Goal: Task Accomplishment & Management: Manage account settings

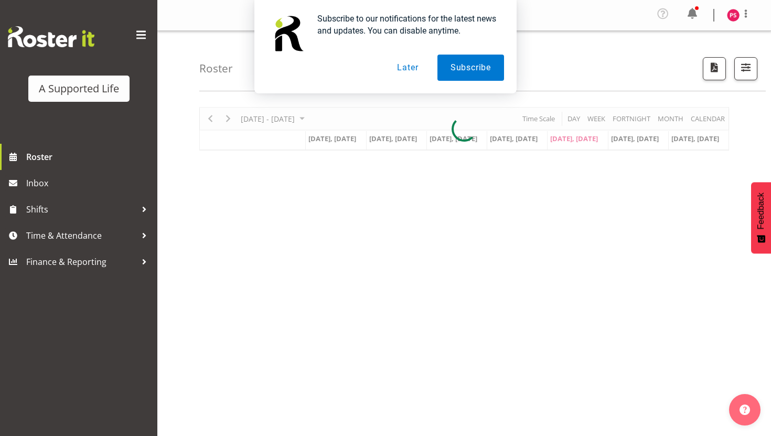
click at [401, 67] on button "Later" at bounding box center [407, 68] width 47 height 26
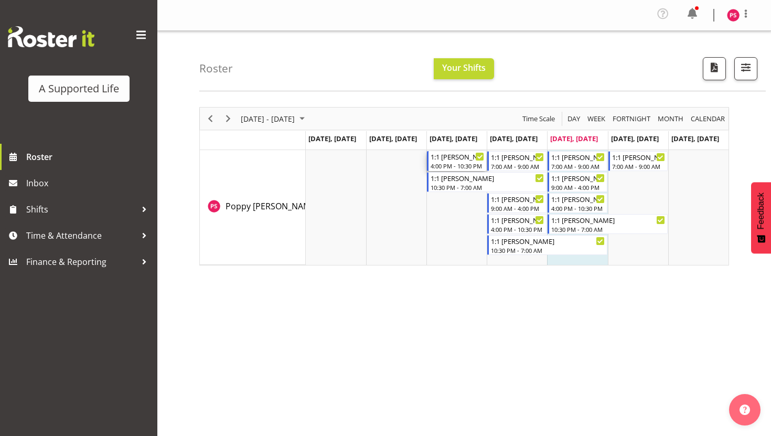
click at [455, 160] on div "1:1 [PERSON_NAME]" at bounding box center [458, 156] width 54 height 10
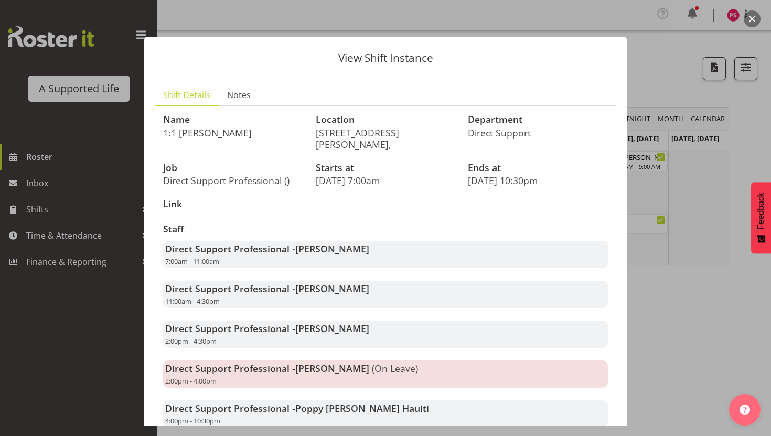
drag, startPoint x: 260, startPoint y: 279, endPoint x: 222, endPoint y: 290, distance: 39.2
click at [223, 290] on div "Direct Support Professional - Karen Powell 11:00am - 4:30pm" at bounding box center [385, 294] width 445 height 27
click at [222, 290] on div "Direct Support Professional - Karen Powell 11:00am - 4:30pm" at bounding box center [385, 294] width 445 height 27
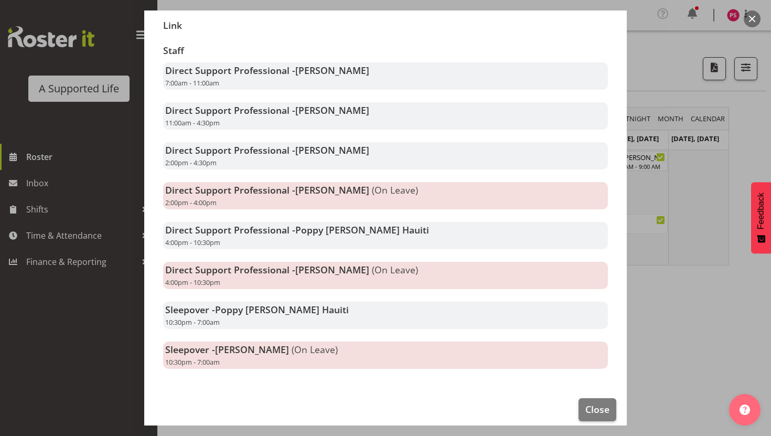
scroll to position [177, 0]
click at [587, 403] on span "Close" at bounding box center [597, 410] width 24 height 14
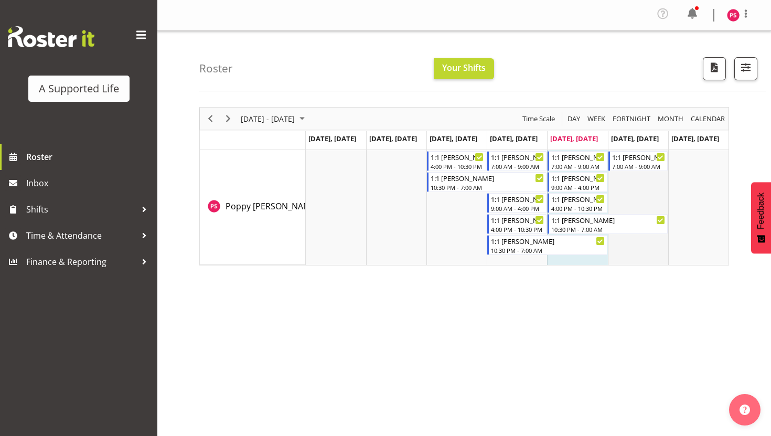
click at [621, 202] on td "Timeline Week of September 5, 2025" at bounding box center [638, 207] width 60 height 115
click at [221, 123] on div "Timeline Week of September 5, 2025" at bounding box center [228, 119] width 18 height 22
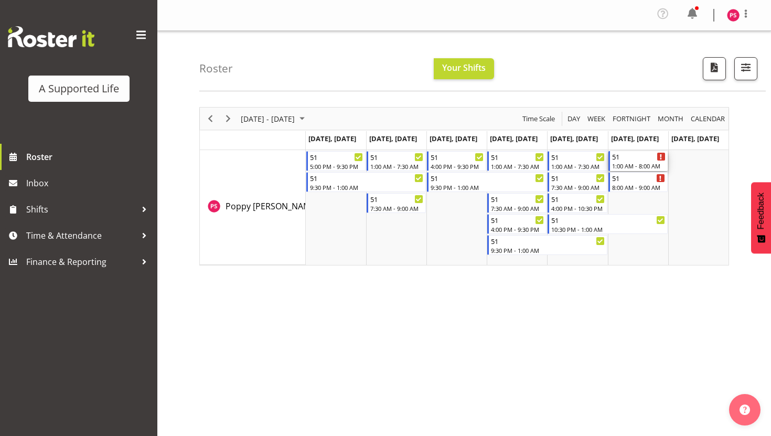
click at [661, 157] on icon "Timeline Week of September 12, 2025" at bounding box center [661, 156] width 2 height 5
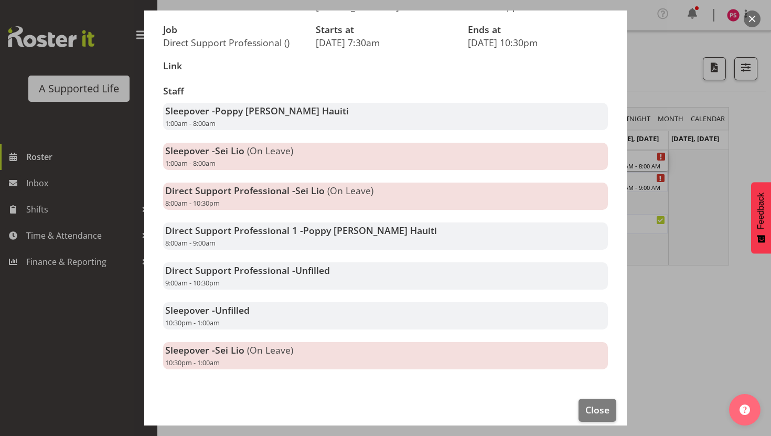
scroll to position [131, 0]
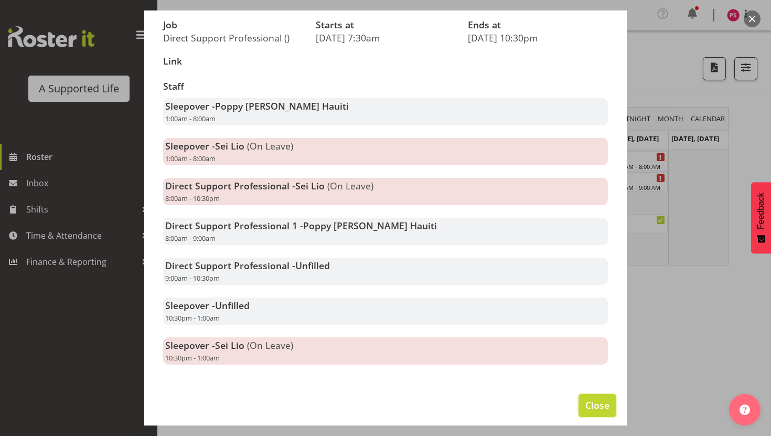
click at [598, 412] on button "Close" at bounding box center [598, 405] width 38 height 23
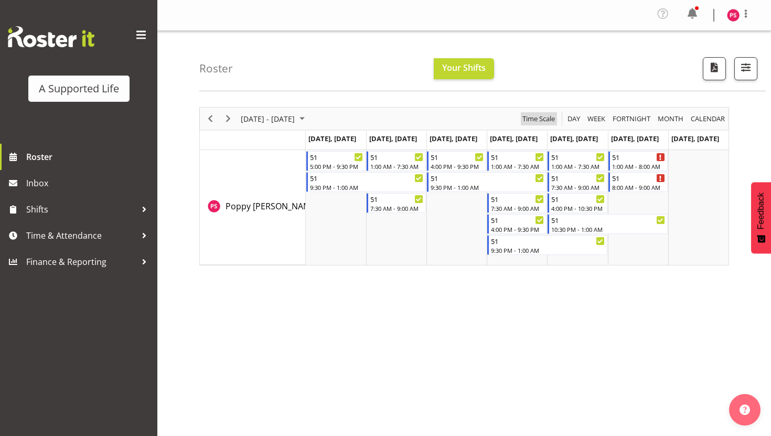
click at [528, 123] on span "Time Scale" at bounding box center [538, 118] width 35 height 13
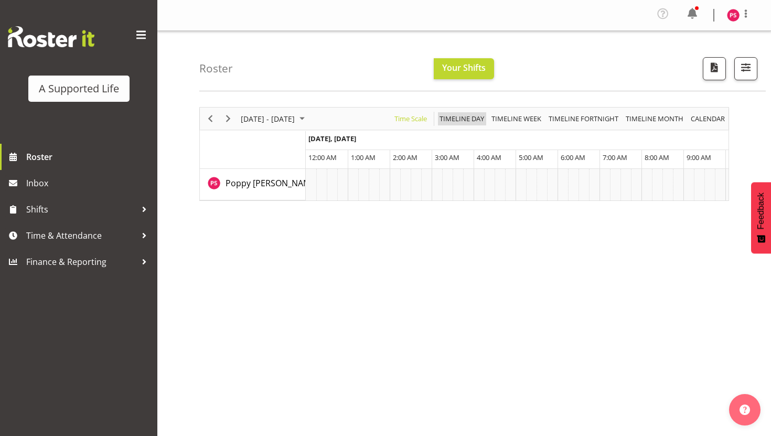
click at [453, 117] on span "Timeline Day" at bounding box center [462, 118] width 47 height 13
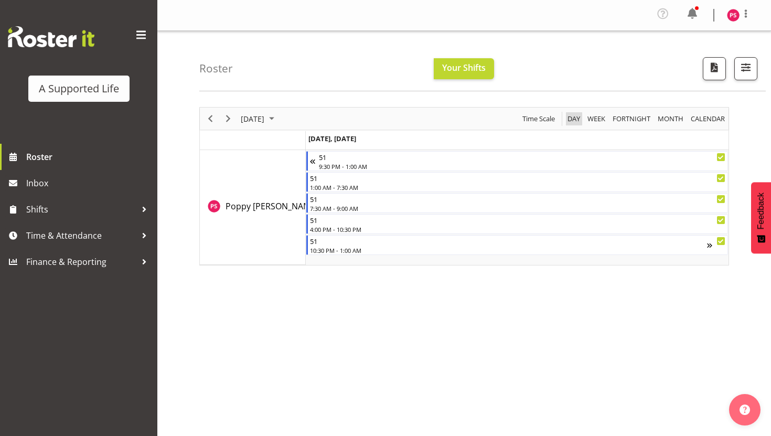
click at [572, 123] on span "Day" at bounding box center [573, 118] width 15 height 13
click at [596, 120] on span "Week" at bounding box center [596, 118] width 20 height 13
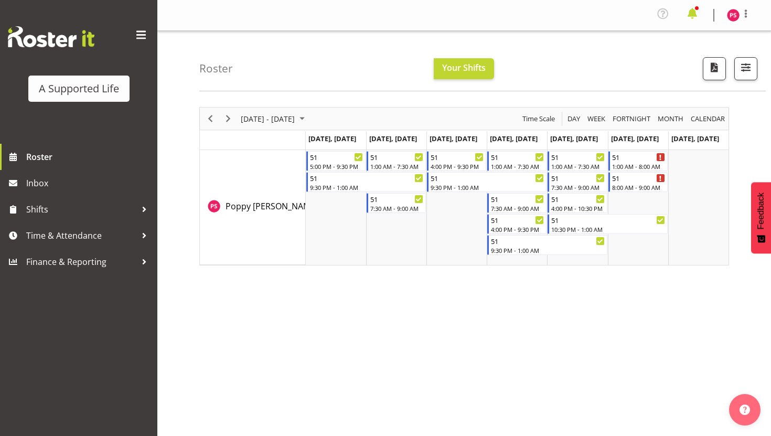
click at [692, 17] on span at bounding box center [692, 13] width 17 height 17
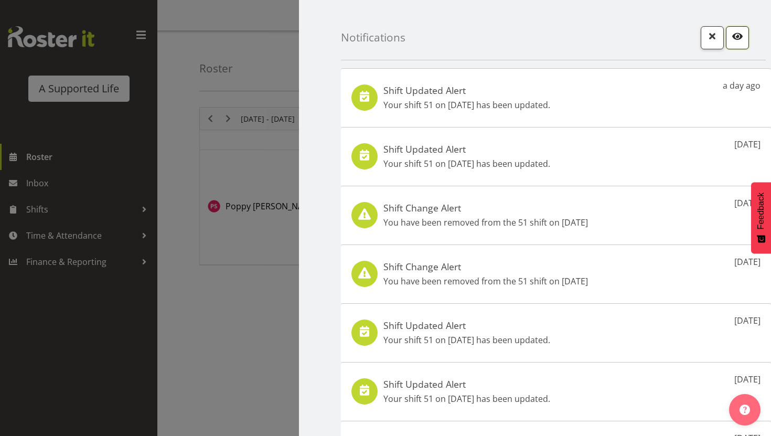
click at [734, 36] on span "button" at bounding box center [738, 36] width 14 height 14
click at [729, 44] on button "button" at bounding box center [737, 37] width 23 height 23
click at [717, 38] on span "button" at bounding box center [712, 36] width 14 height 14
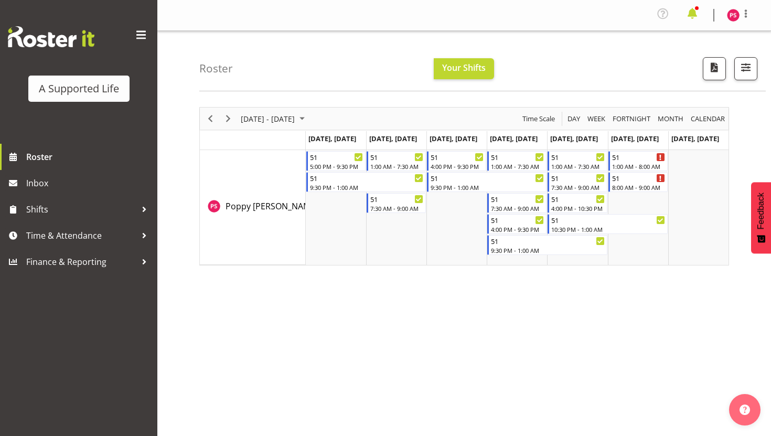
click at [692, 7] on span at bounding box center [692, 13] width 17 height 17
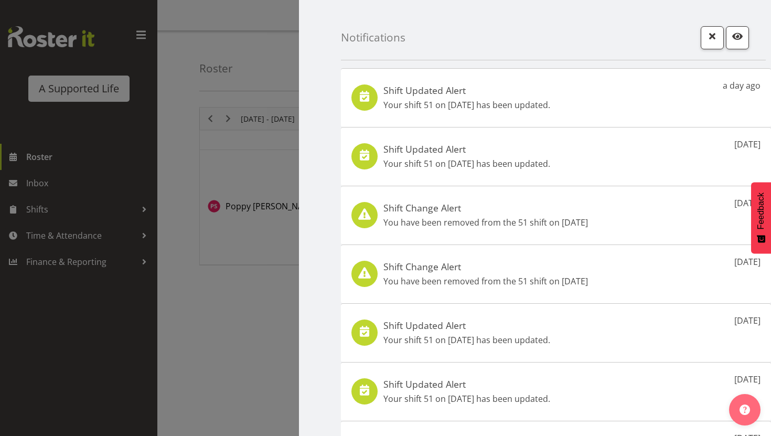
click at [657, 117] on div "Shift Updated Alert Your shift 51 on 13th Sep has been updated. a day ago" at bounding box center [556, 97] width 430 height 59
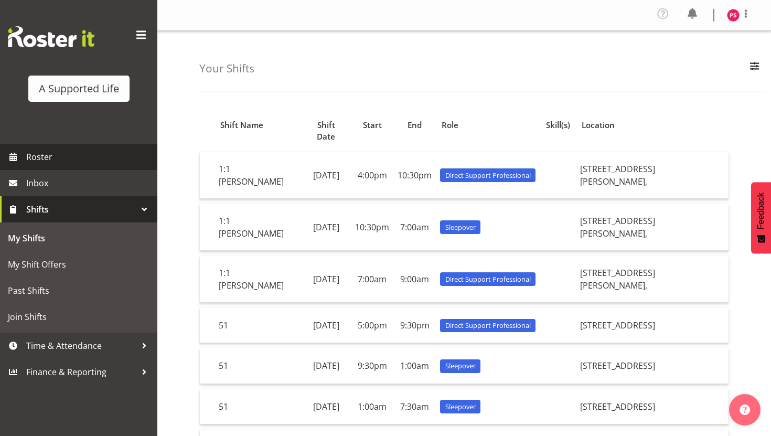
click at [65, 162] on span "Roster" at bounding box center [89, 157] width 126 height 16
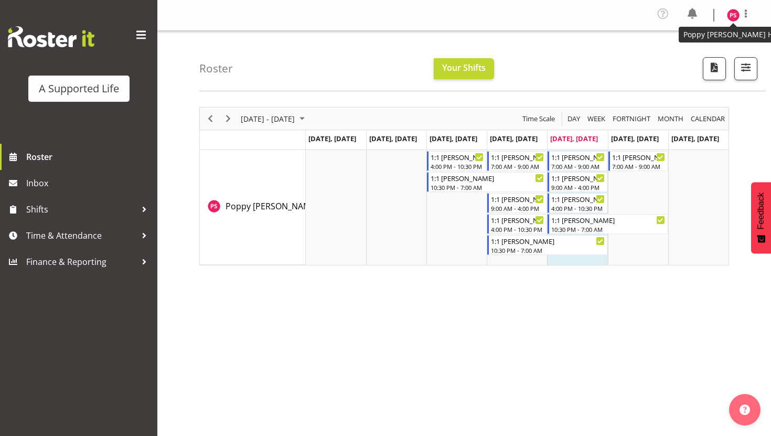
click at [733, 21] on img at bounding box center [733, 15] width 13 height 13
click at [685, 37] on link "Profile" at bounding box center [701, 38] width 101 height 19
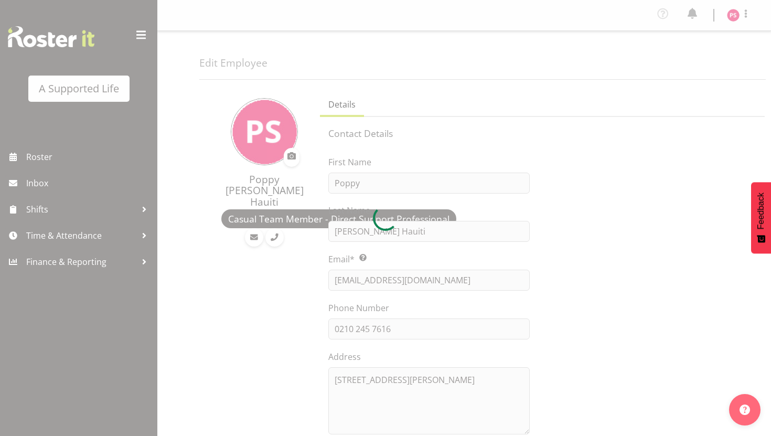
select select "TimelineWeek"
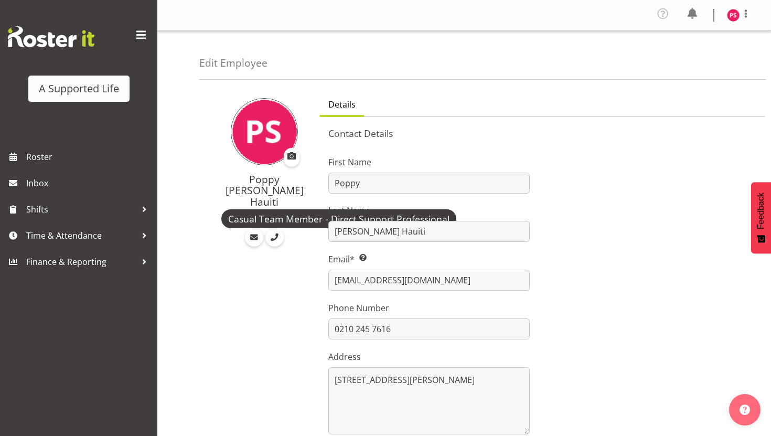
click at [207, 292] on div "Poppy Spackman Hauiti Casual Team Member - Direct Support Professional" at bounding box center [256, 443] width 114 height 711
click at [73, 149] on span "Roster" at bounding box center [89, 157] width 126 height 16
